Goal: Information Seeking & Learning: Learn about a topic

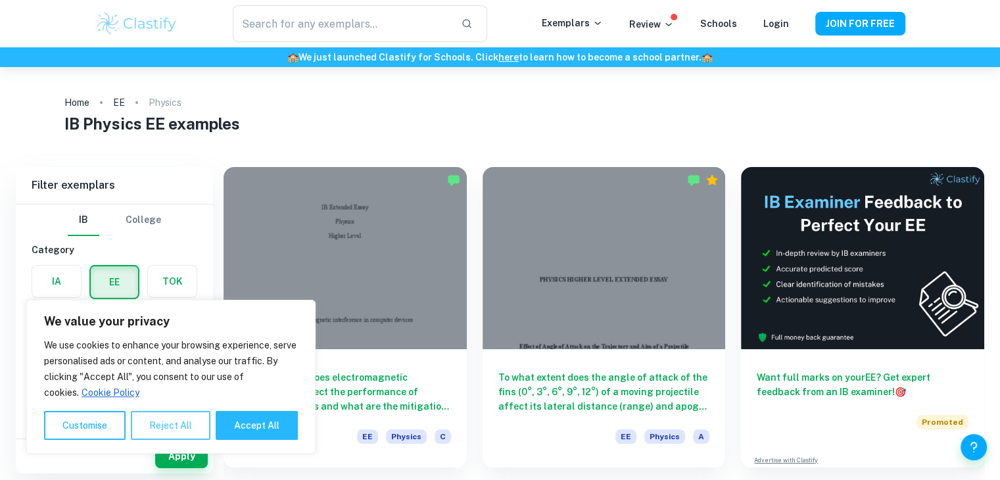
click at [167, 424] on button "Reject All" at bounding box center [171, 425] width 80 height 29
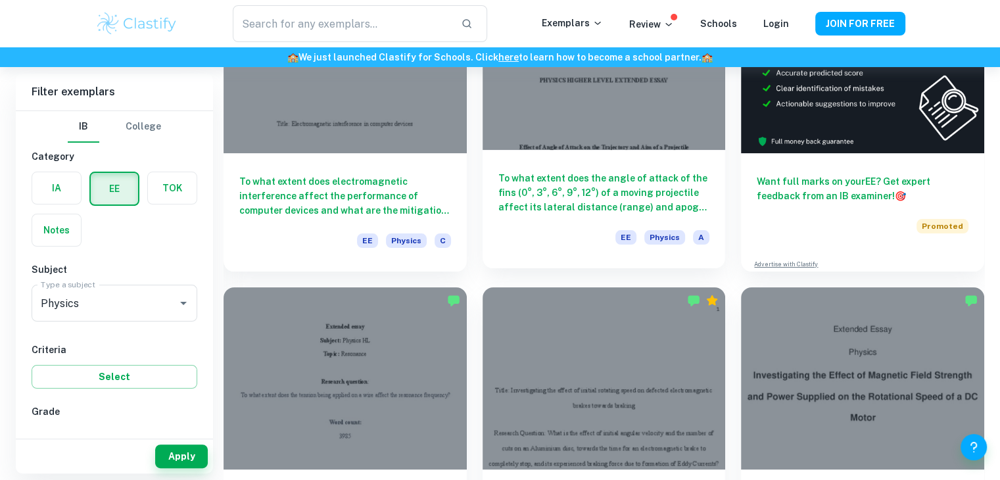
scroll to position [197, 0]
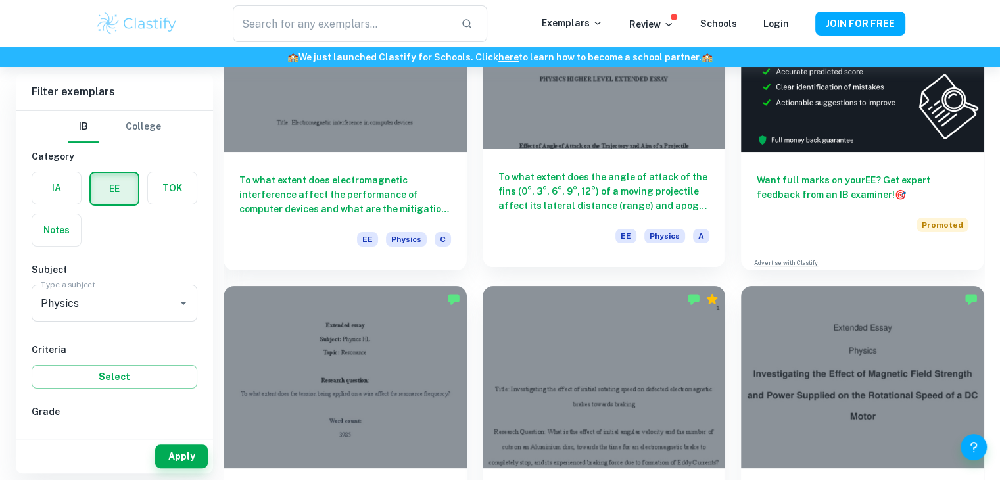
click at [627, 209] on h6 "To what extent does the angle of attack of the fins (0°, 3°, 6°, 9°, 12°) of a …" at bounding box center [604, 191] width 212 height 43
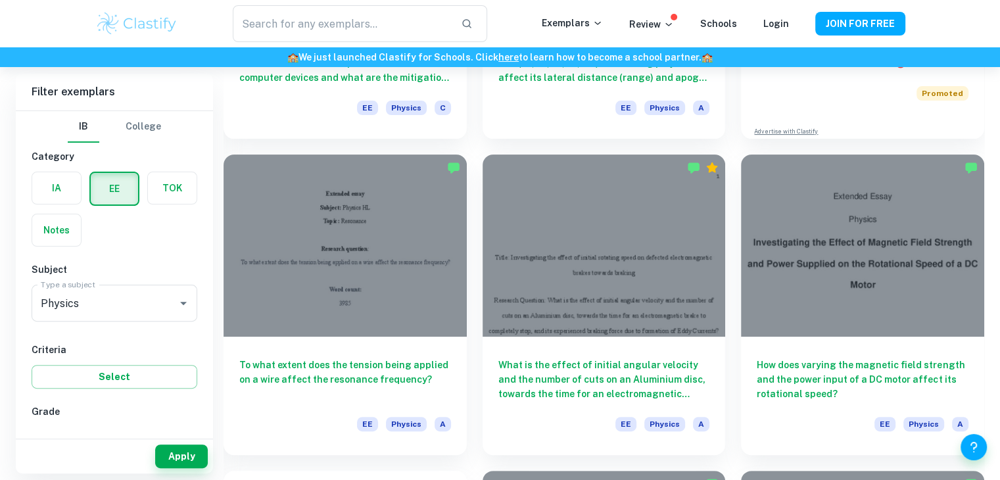
scroll to position [394, 0]
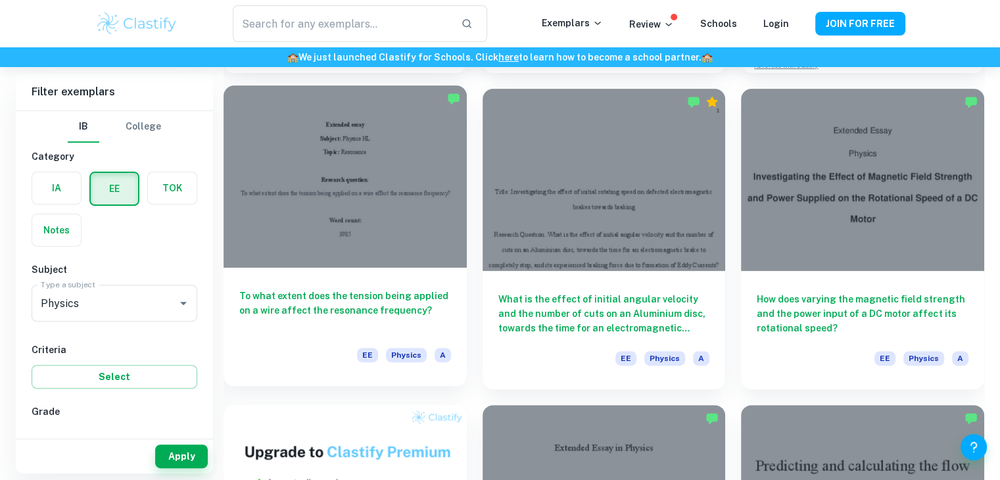
click at [381, 258] on div at bounding box center [344, 176] width 243 height 182
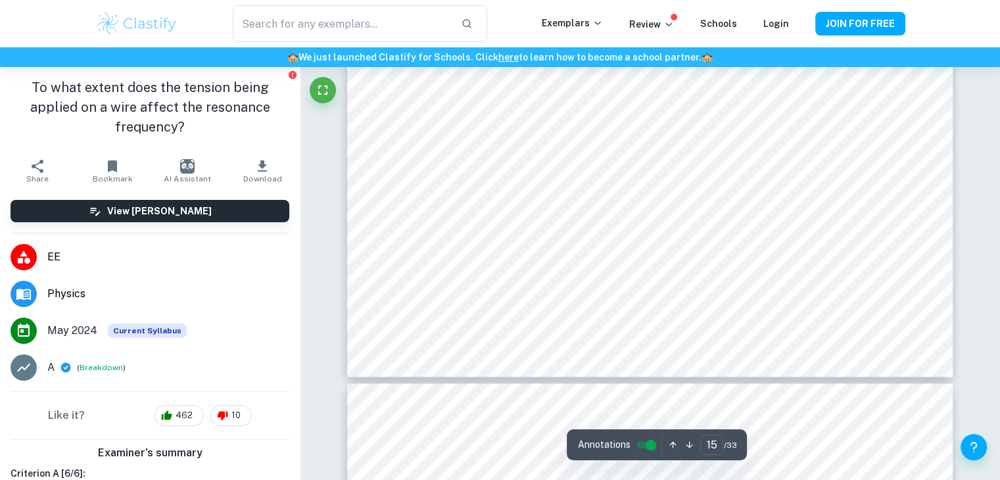
scroll to position [11831, 0]
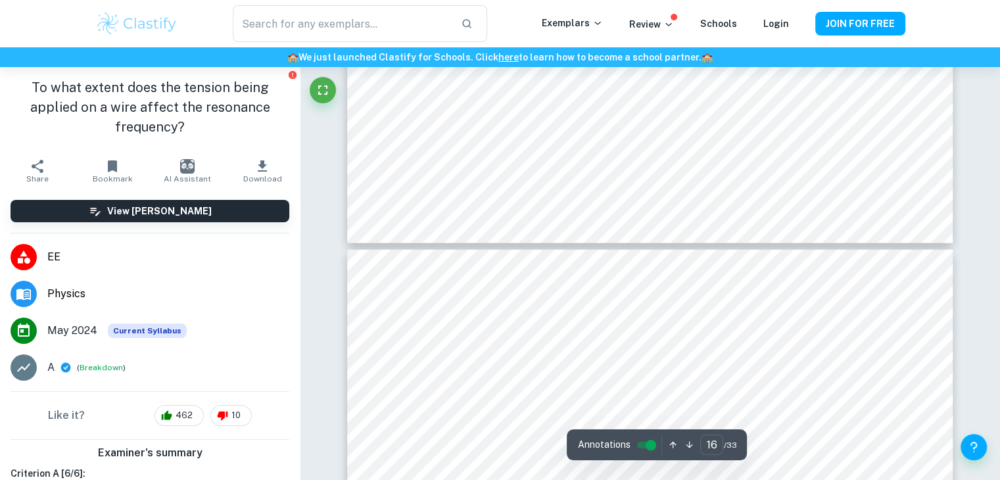
type input "17"
